Goal: Find contact information: Find contact information

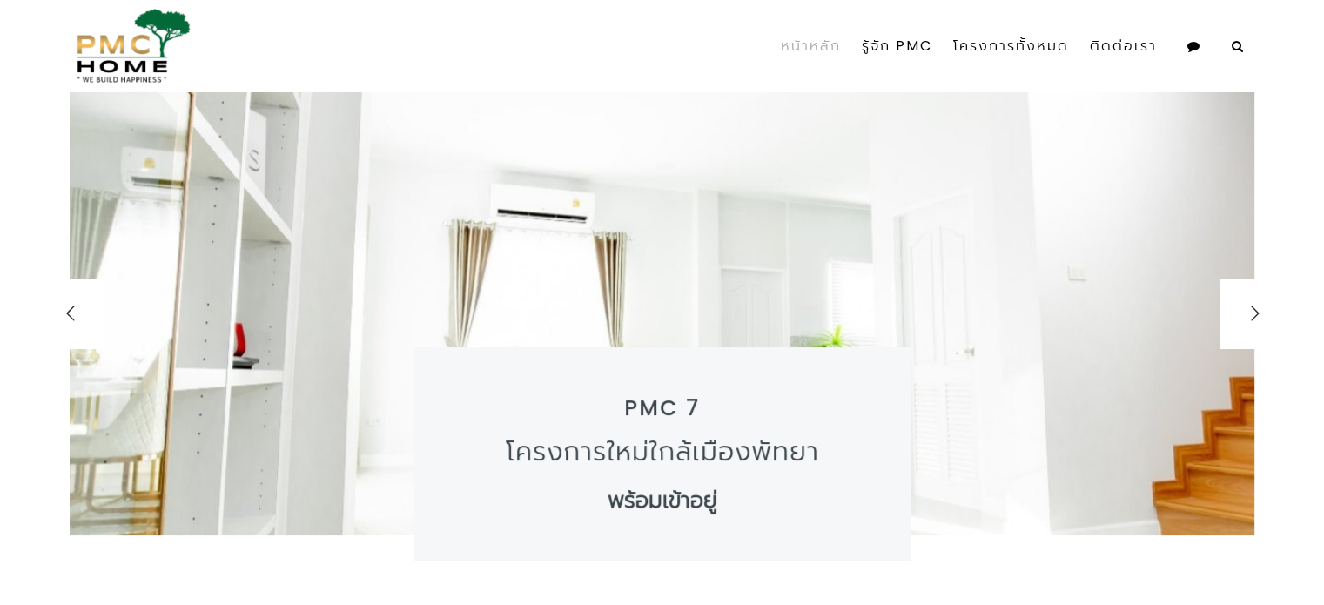
drag, startPoint x: 1332, startPoint y: 30, endPoint x: 1336, endPoint y: -55, distance: 84.6
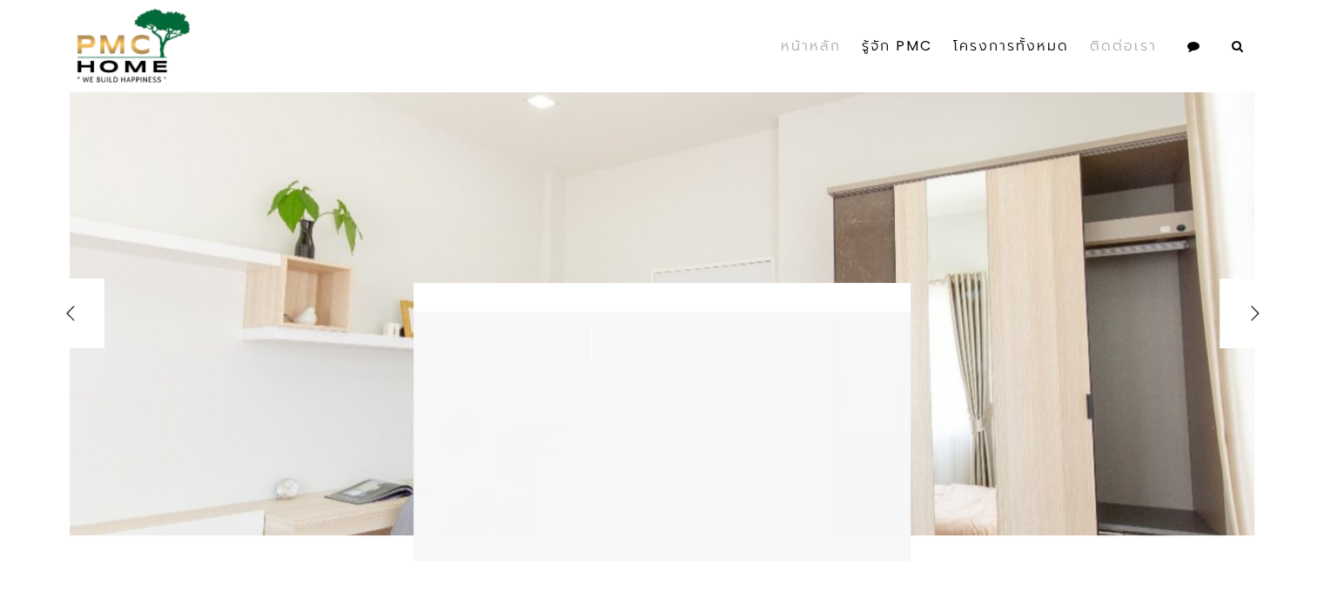
click at [1128, 30] on link "ติดต่อเรา" at bounding box center [1124, 46] width 88 height 78
select select
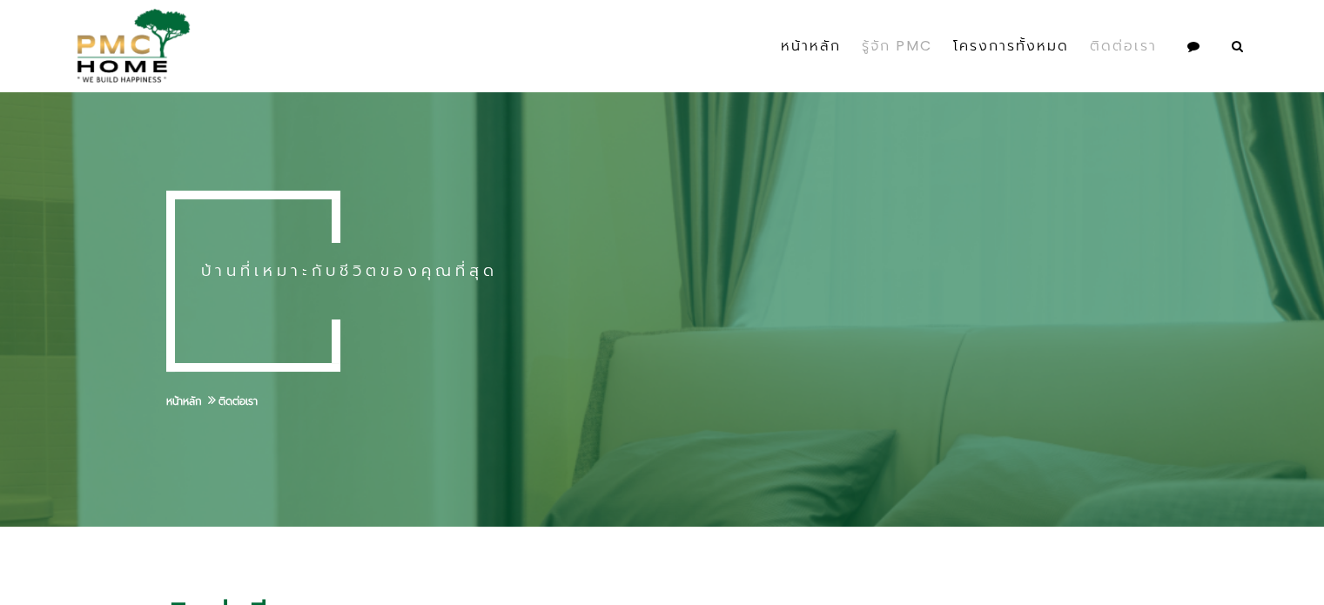
click at [880, 41] on link "รู้จัก PMC" at bounding box center [896, 46] width 91 height 78
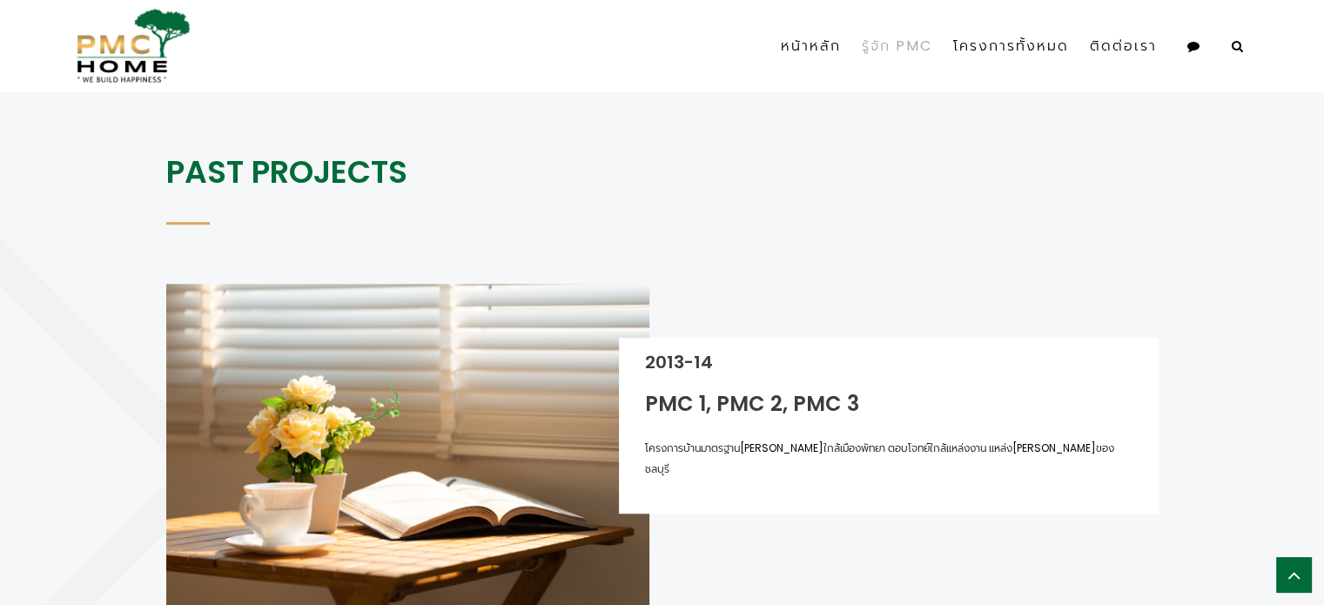
scroll to position [1045, 0]
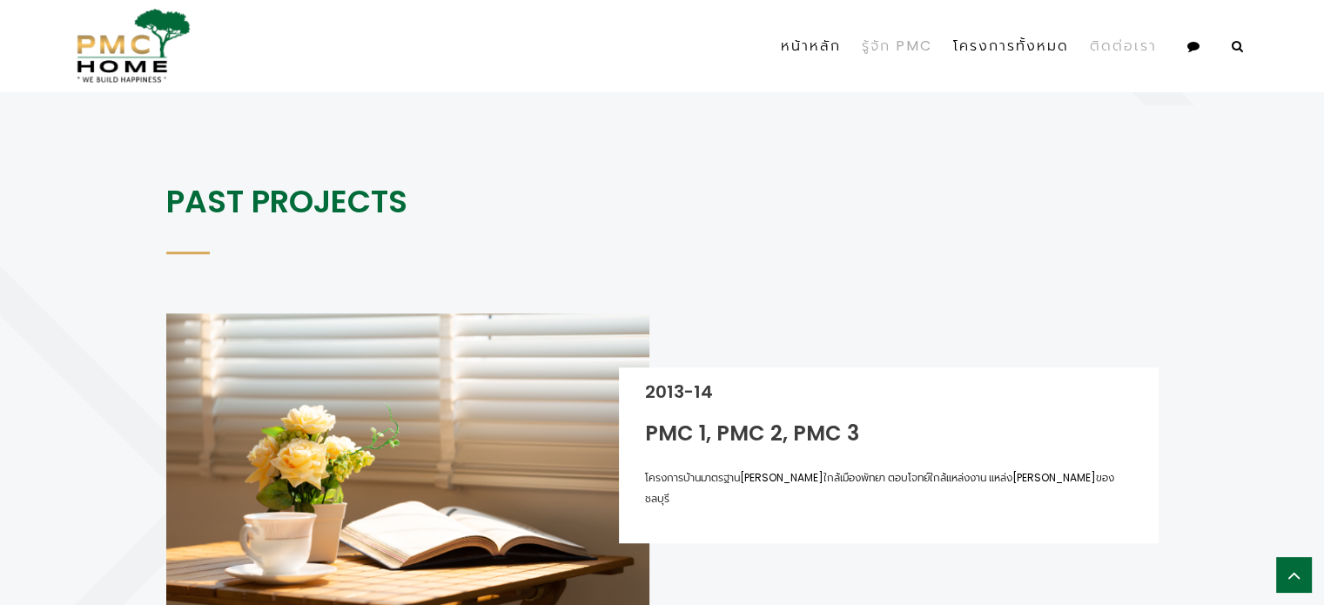
click at [1100, 48] on link "ติดต่อเรา" at bounding box center [1124, 46] width 88 height 61
select select
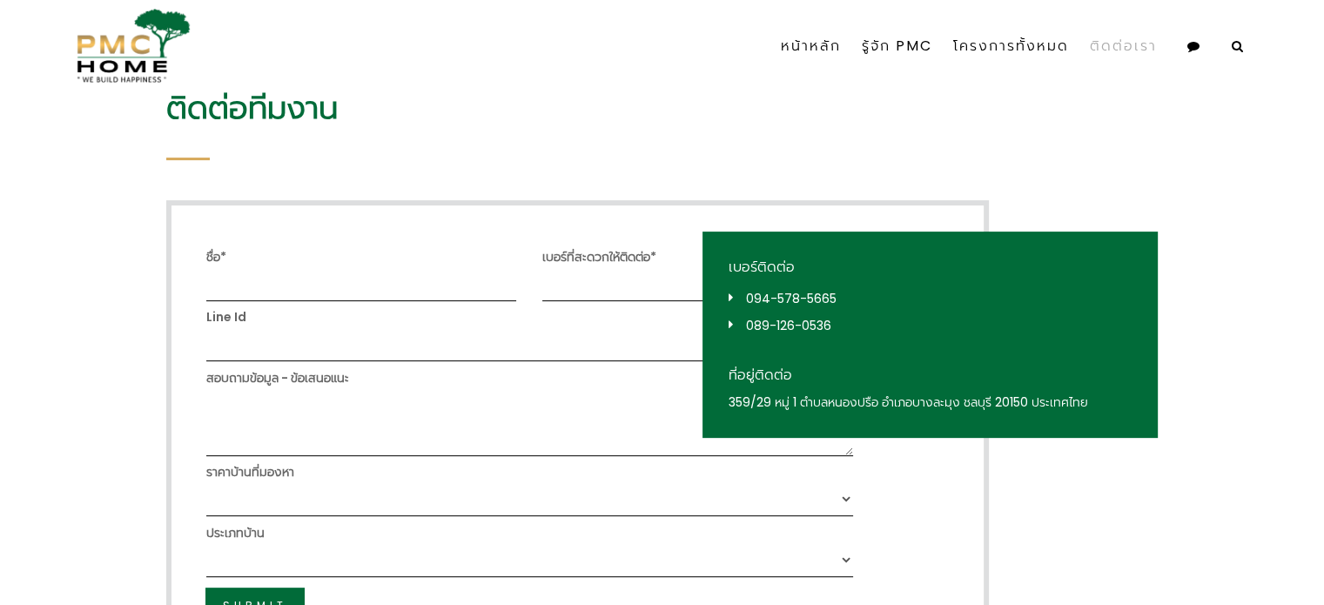
scroll to position [522, 0]
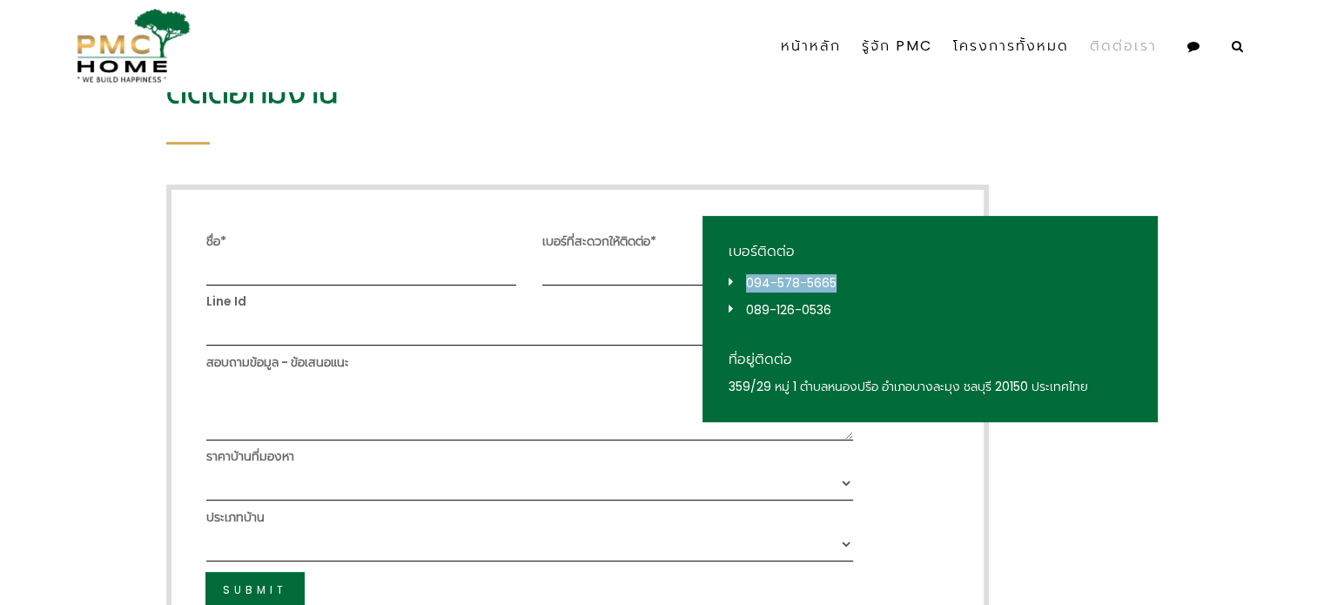
drag, startPoint x: 860, startPoint y: 275, endPoint x: 745, endPoint y: 286, distance: 115.4
click at [745, 286] on li "094-578-5665" at bounding box center [930, 283] width 403 height 27
copy link "094-578-5665"
drag, startPoint x: 862, startPoint y: 298, endPoint x: 744, endPoint y: 302, distance: 117.6
click at [744, 302] on li "089-126-0536" at bounding box center [930, 310] width 403 height 27
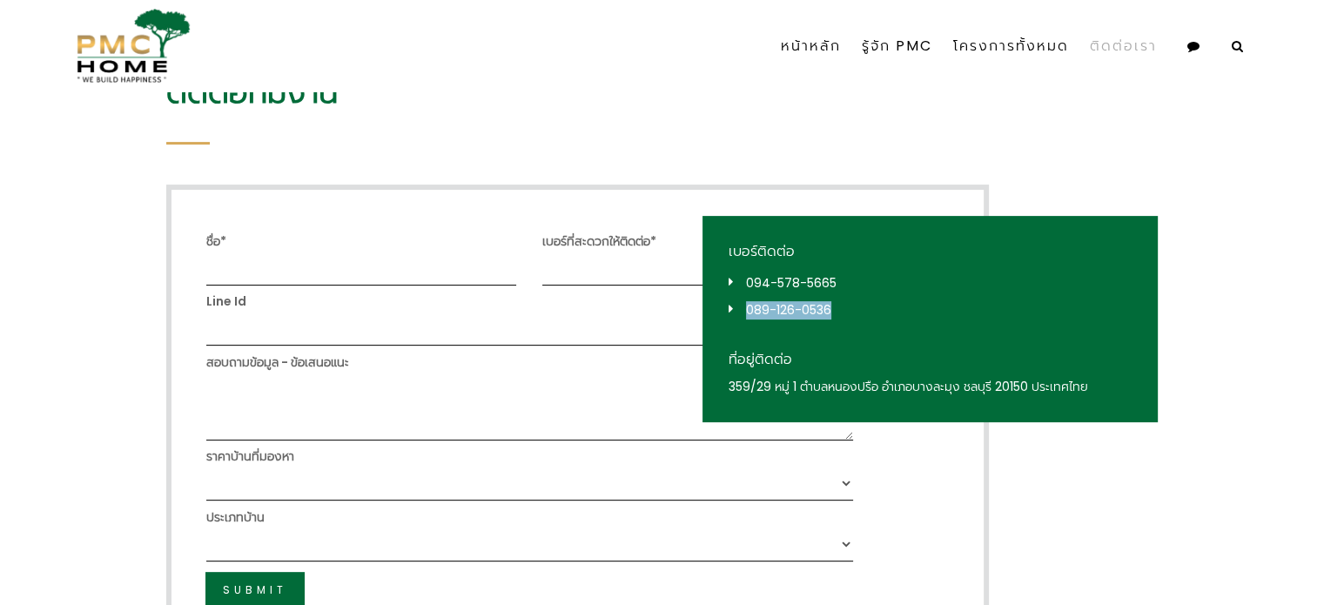
copy link "089-126-0536"
drag, startPoint x: 801, startPoint y: 383, endPoint x: 992, endPoint y: 391, distance: 190.8
click at [992, 391] on div "359/29 หมู่ 1 ตำบลหนองปรือ อำเภอบางละมุง ชลบุรี 20150 ประเทศไทย" at bounding box center [930, 387] width 403 height 18
copy div "ตำบลหนองปรือ อำเภอบางละมุง ชลบุรี"
click at [1030, 496] on form "ชื่อ* เบอร์ที่สะดวกให้ติดต่อ* Line Id สอบถามข้อมูล - ข้อเสนอแนะ ราคาบ้านที่มองห…" at bounding box center [662, 422] width 992 height 474
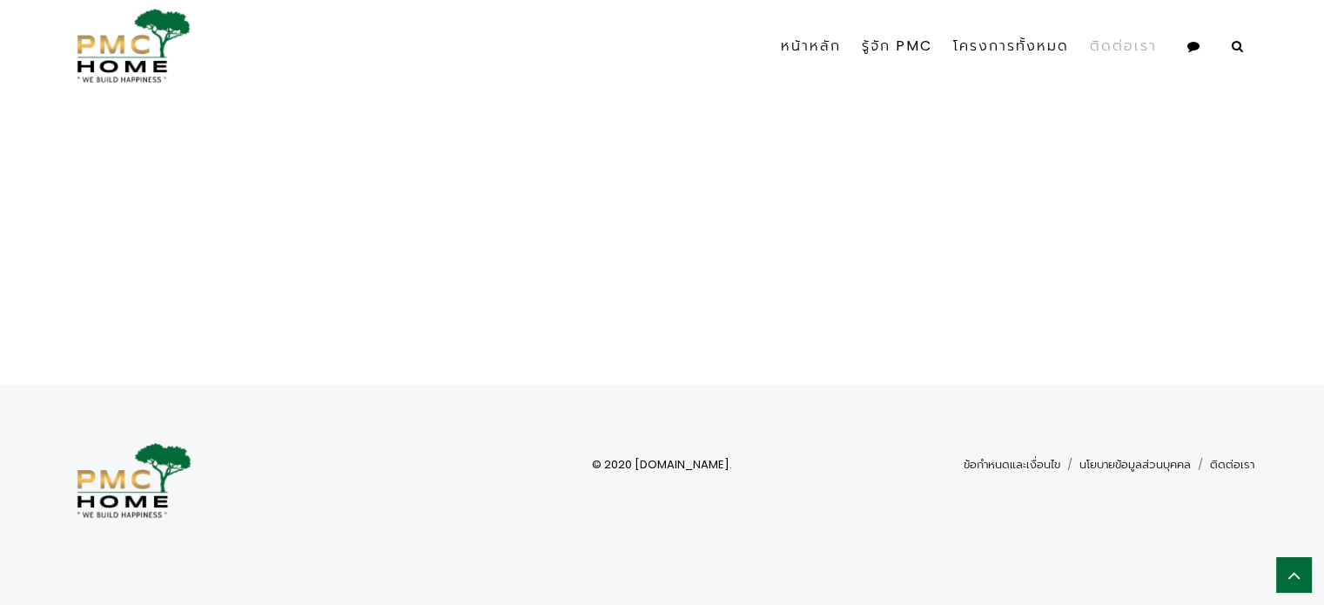
scroll to position [1293, 0]
click at [606, 30] on div "หน้าหลัก รู้จัก PMC โครงการทั้งหมด GRAND PMC 7 PMC 6 The GRAND 9 ติดต่อเรา" at bounding box center [723, 46] width 1063 height 61
click at [1052, 85] on link "GRAND PMC 7" at bounding box center [1039, 93] width 190 height 33
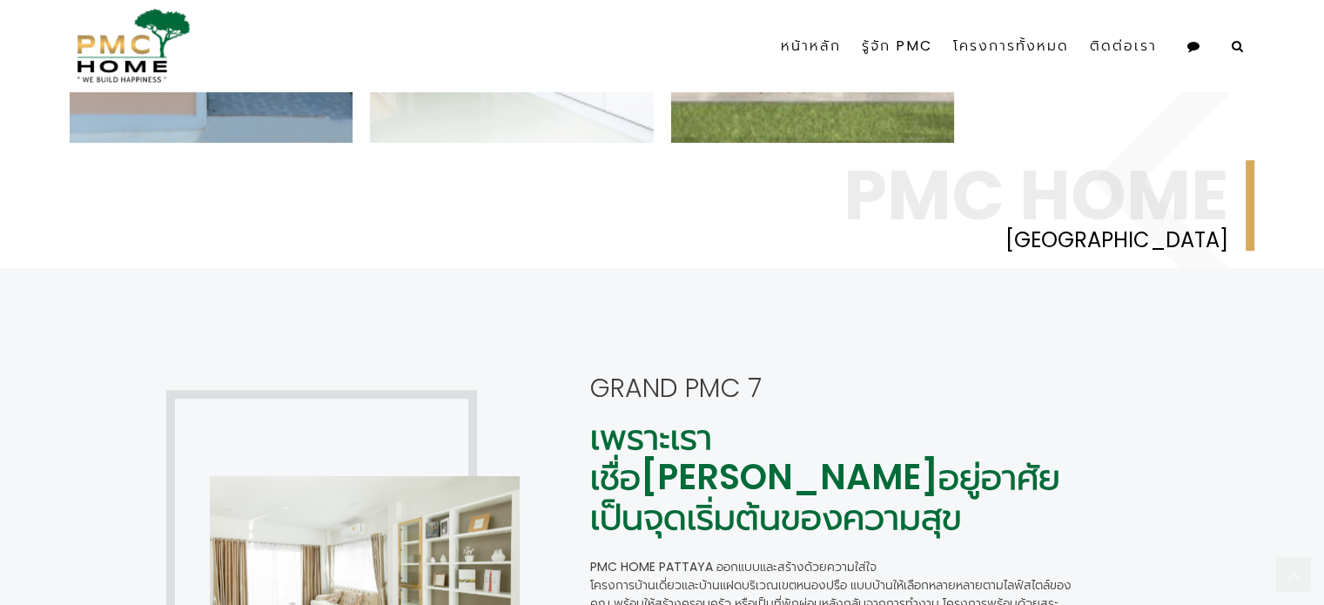
scroll to position [1132, 0]
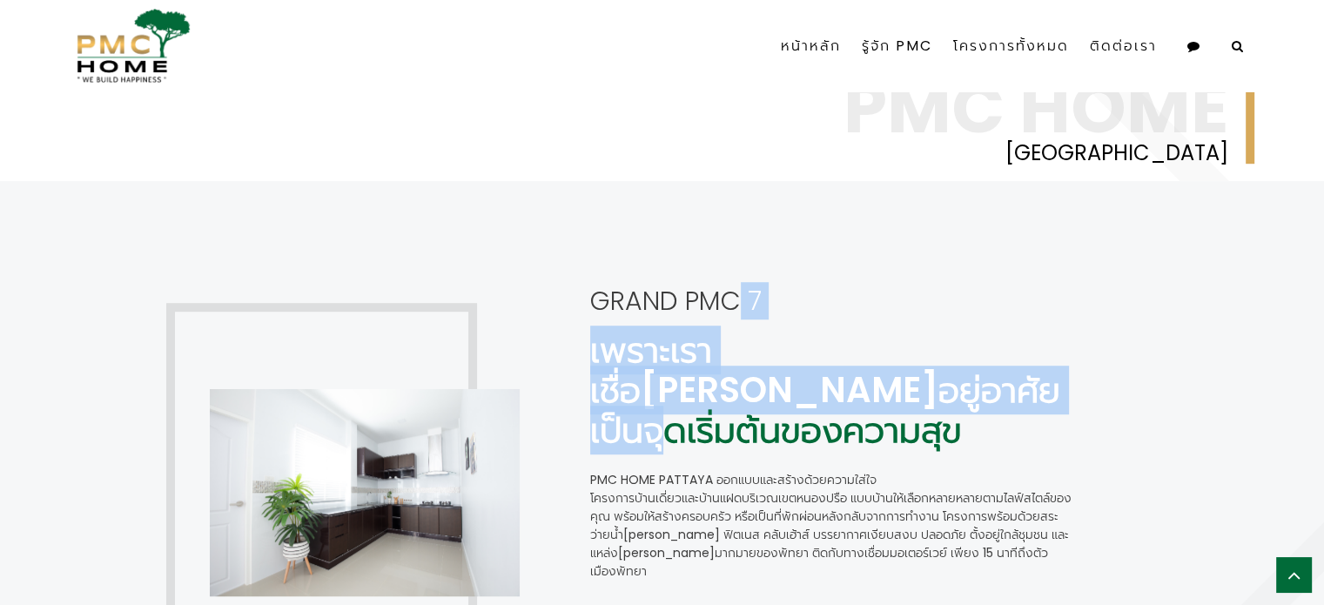
drag, startPoint x: 592, startPoint y: 306, endPoint x: 969, endPoint y: 368, distance: 382.0
click at [981, 368] on div "GRAND PMC 7 เพราะเราเชื่อ[PERSON_NAME]อยู่อาศัยเป็นจุดเริ่มต้นของความสุข PMC Ho…" at bounding box center [831, 419] width 483 height 321
click at [833, 284] on div "GRAND PMC 7 เพราะเราเชื่อ[PERSON_NAME]อยู่อาศัยเป็นจุดเริ่มต้นของความสุข PMC Ho…" at bounding box center [831, 419] width 483 height 321
click at [599, 288] on p "GRAND PMC 7" at bounding box center [831, 301] width 483 height 31
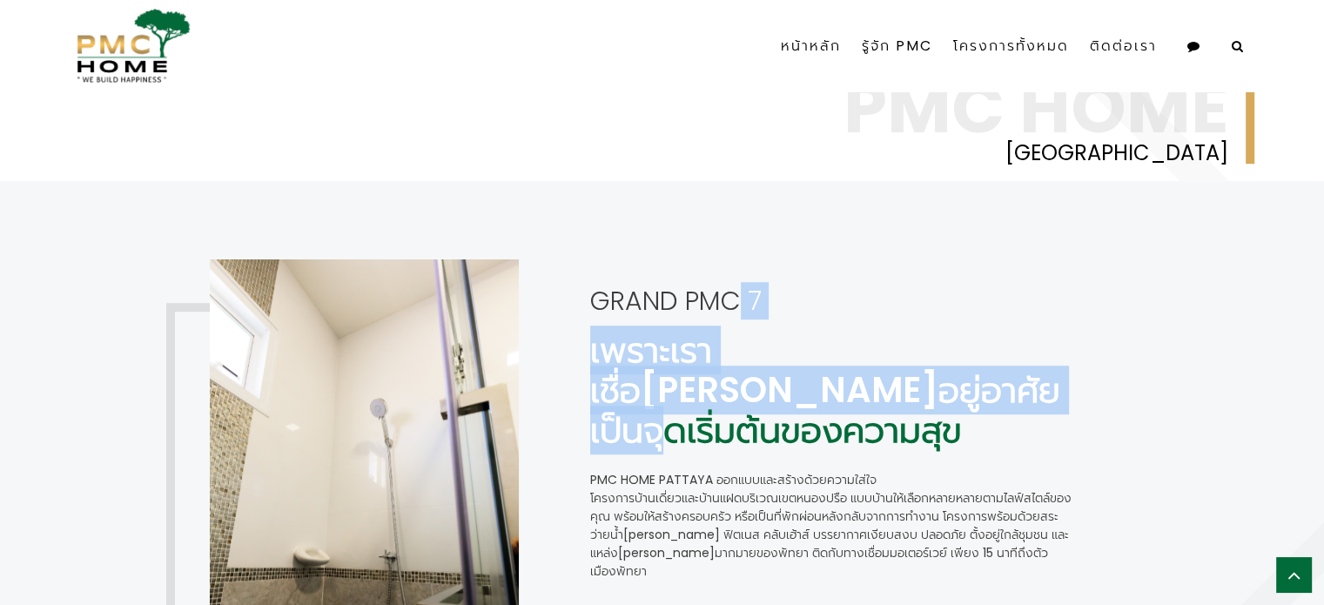
click at [599, 299] on p "GRAND PMC 7" at bounding box center [831, 301] width 483 height 31
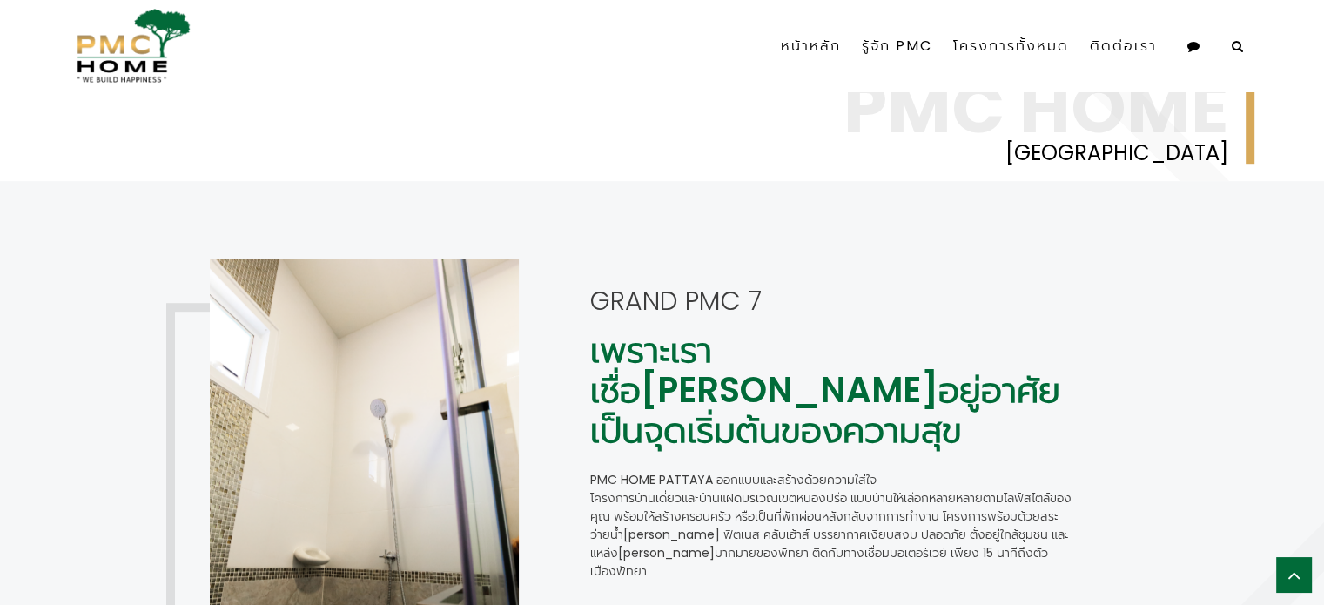
drag, startPoint x: 763, startPoint y: 296, endPoint x: 593, endPoint y: 299, distance: 169.8
click at [593, 299] on p "GRAND PMC 7" at bounding box center [831, 301] width 483 height 31
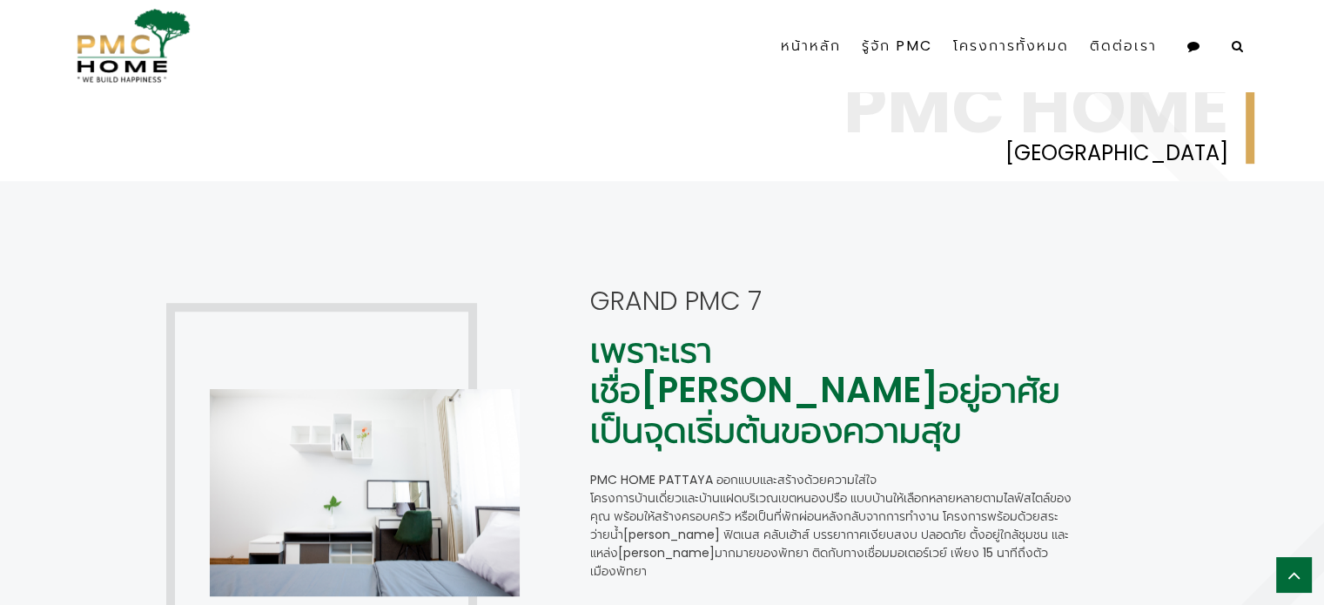
copy p "GRAND PMC 7"
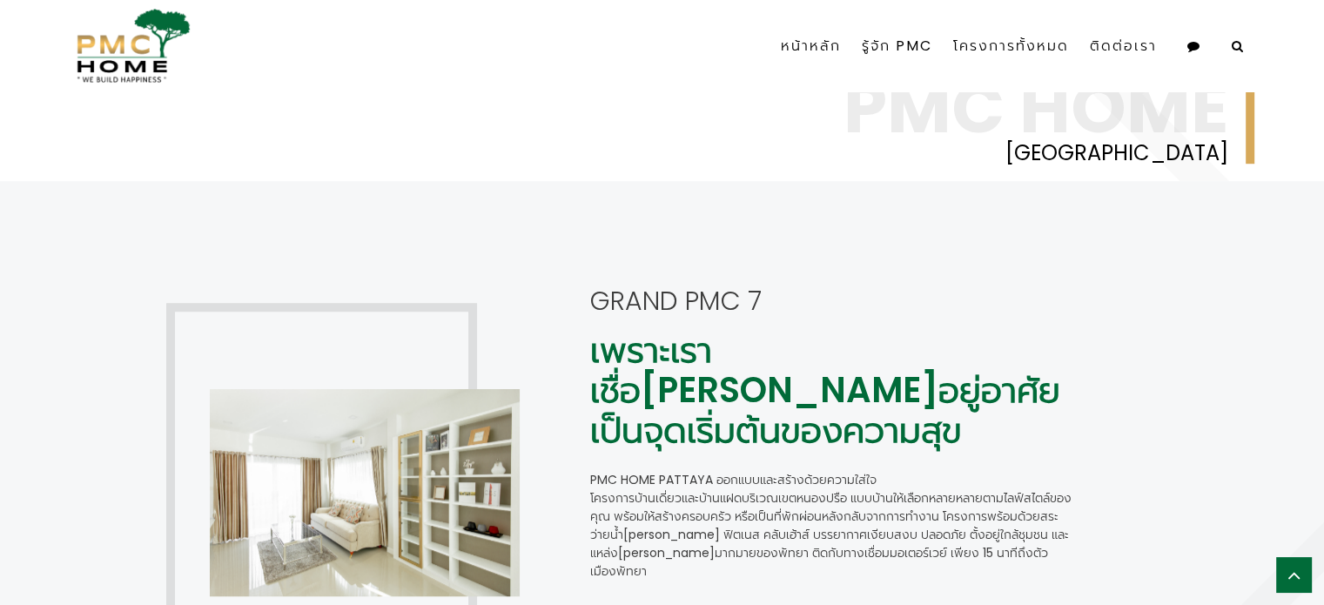
click at [1138, 266] on div "GRAND PMC 7 เพราะเราเชื่อ[PERSON_NAME]อยู่อาศัยเป็นจุดเริ่มต้นของความสุข PMC Ho…" at bounding box center [662, 493] width 1019 height 468
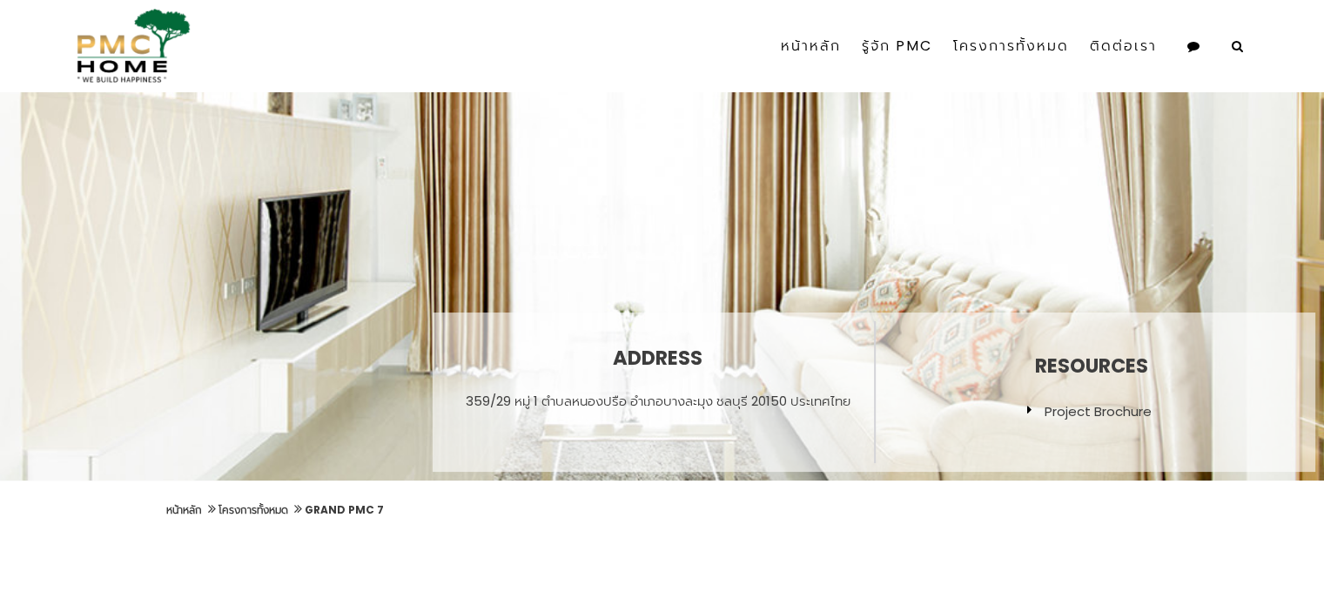
scroll to position [0, 0]
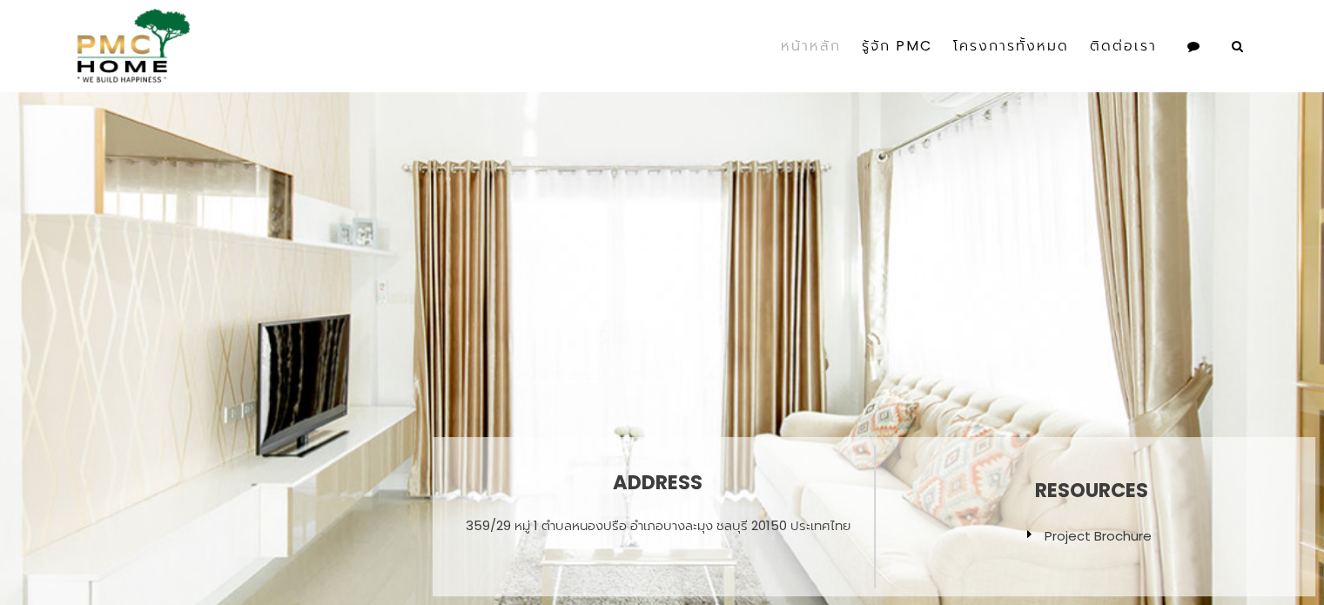
click at [804, 39] on link "หน้าหลัก" at bounding box center [810, 46] width 81 height 78
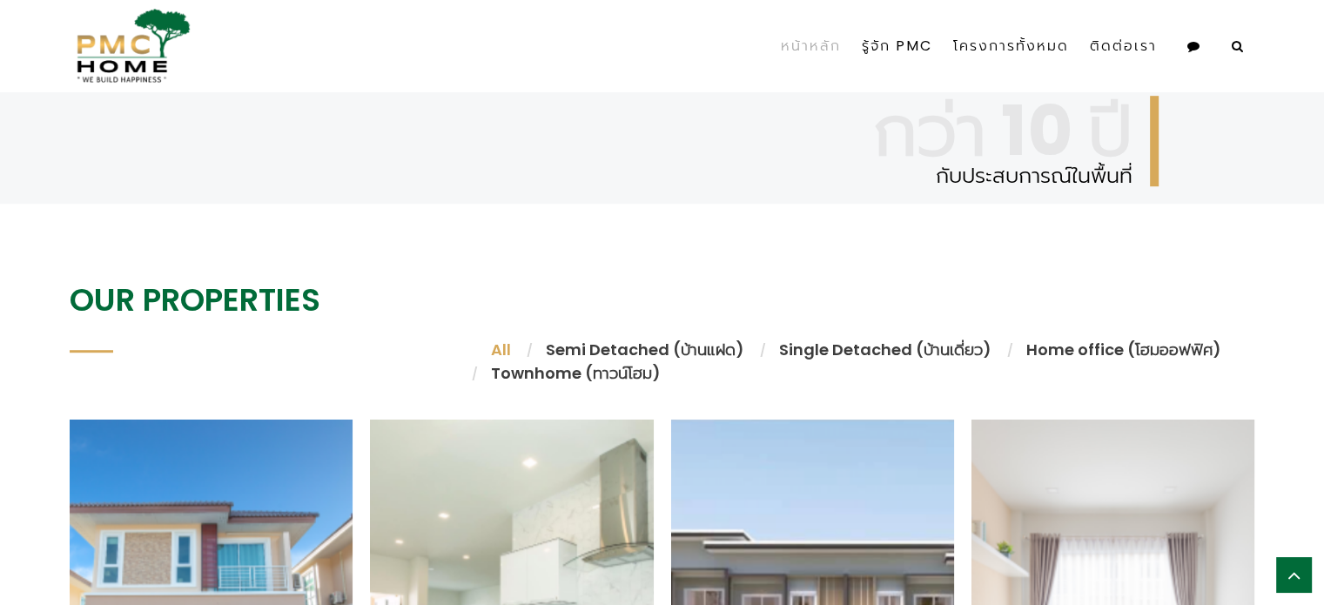
scroll to position [1004, 0]
